Goal: Task Accomplishment & Management: Manage account settings

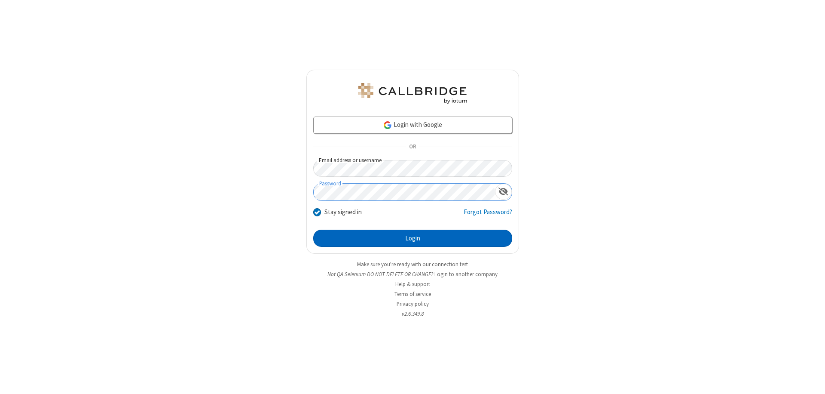
click at [413, 238] on button "Login" at bounding box center [412, 238] width 199 height 17
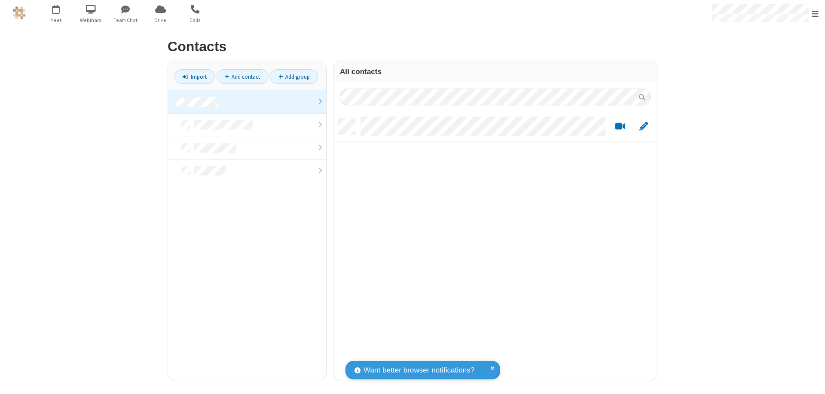
click at [247, 101] on link at bounding box center [247, 101] width 158 height 23
click at [242, 77] on link "Add contact" at bounding box center [243, 76] width 52 height 15
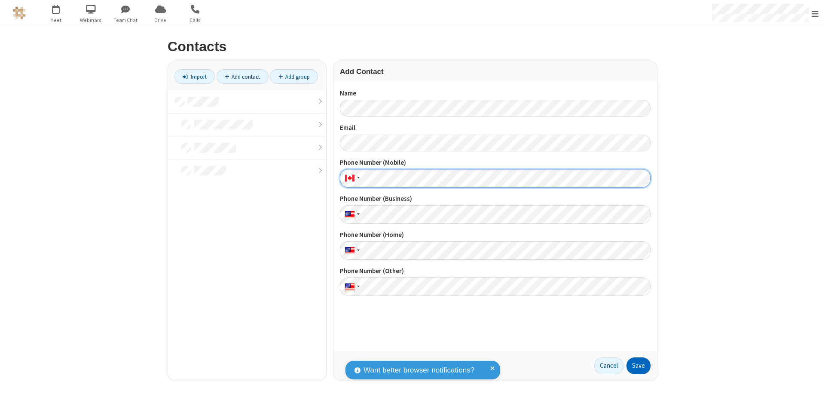
click at [639, 365] on button "Save" at bounding box center [639, 365] width 24 height 17
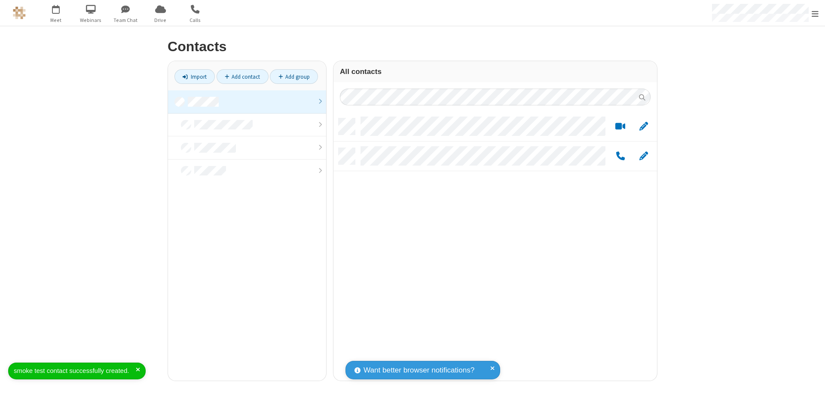
scroll to position [262, 317]
